Goal: Task Accomplishment & Management: Manage account settings

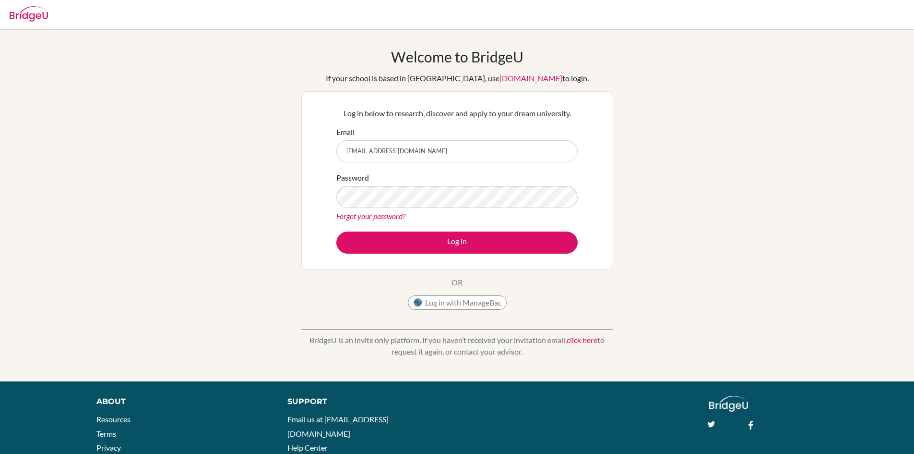
type input "ashley10@trins.org"
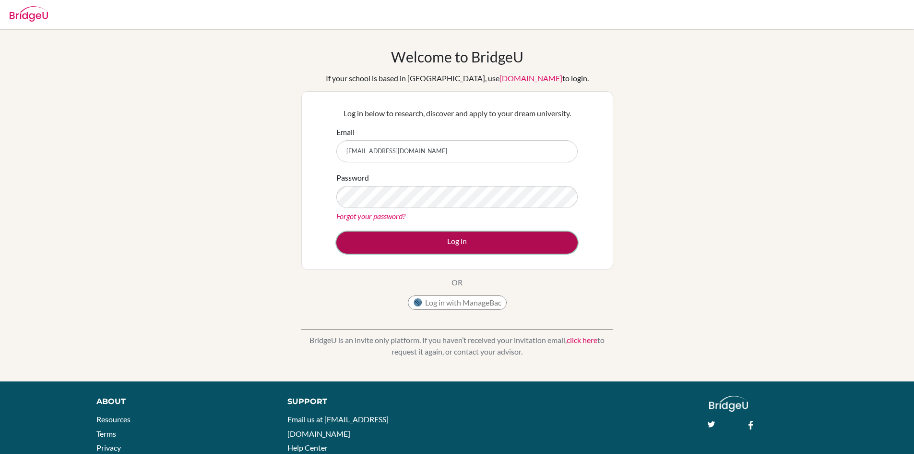
click at [400, 237] on button "Log in" at bounding box center [456, 242] width 241 height 22
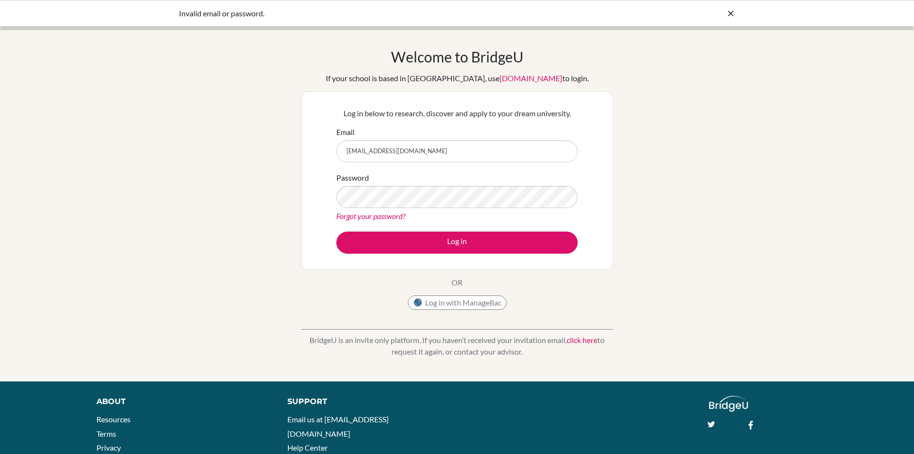
click at [405, 212] on link "Forgot your password?" at bounding box center [370, 215] width 69 height 9
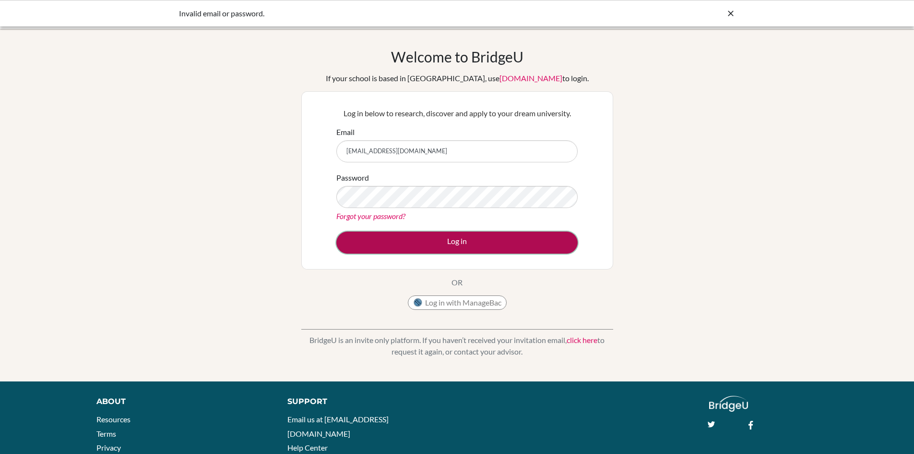
click at [463, 234] on button "Log in" at bounding box center [456, 242] width 241 height 22
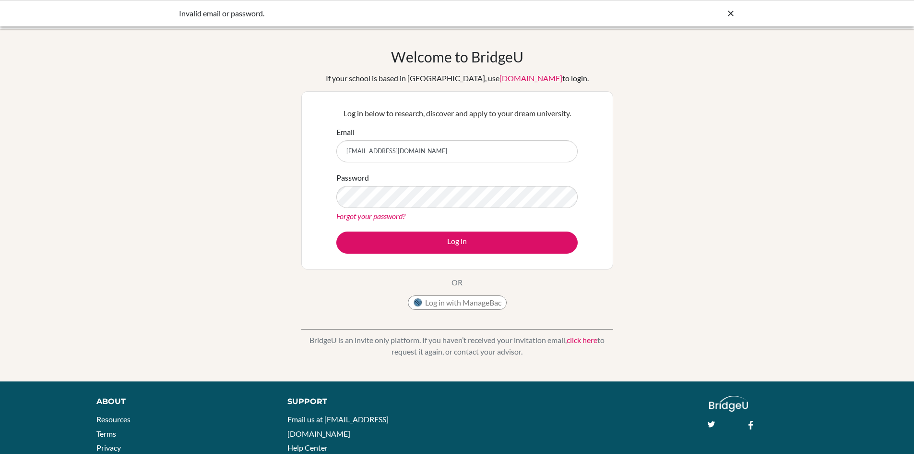
type input "[EMAIL_ADDRESS][DOMAIN_NAME]"
click at [336, 231] on button "Log in" at bounding box center [456, 242] width 241 height 22
